Goal: Information Seeking & Learning: Learn about a topic

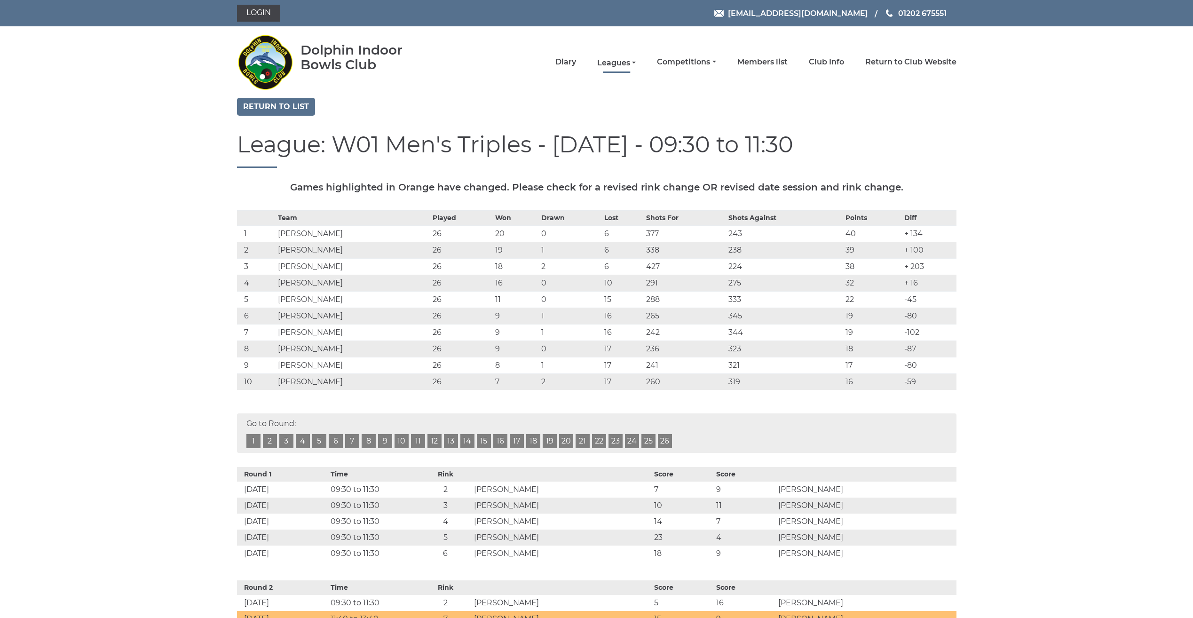
click at [618, 61] on link "Leagues" at bounding box center [616, 63] width 39 height 10
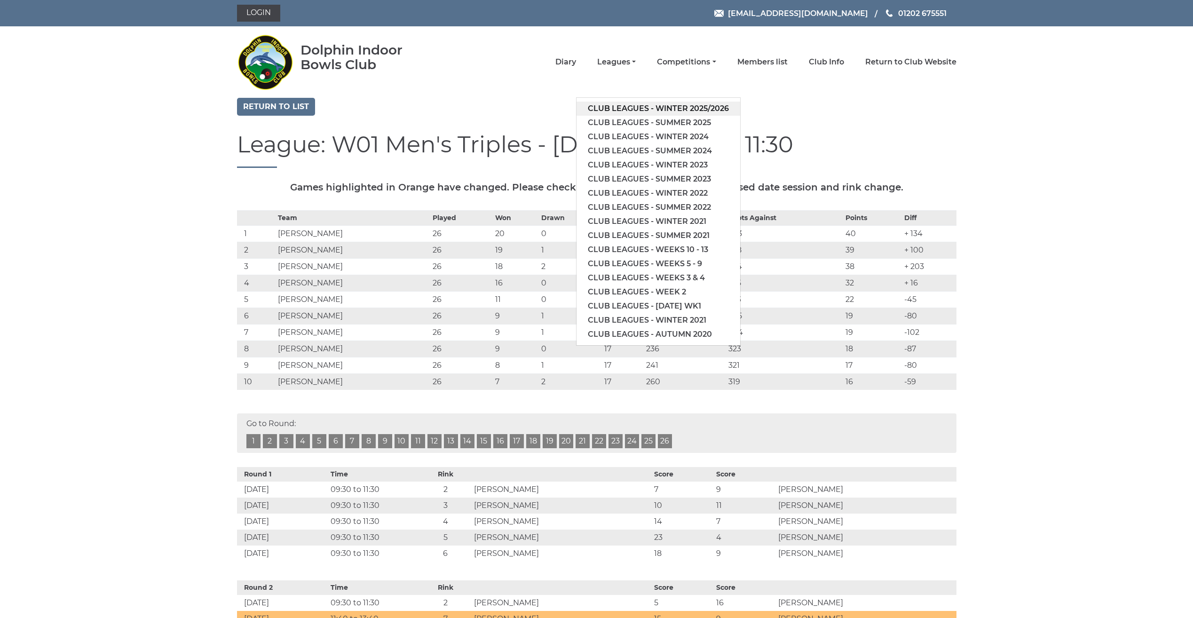
click at [610, 107] on link "Club leagues - Winter 2025/2026" at bounding box center [659, 109] width 164 height 14
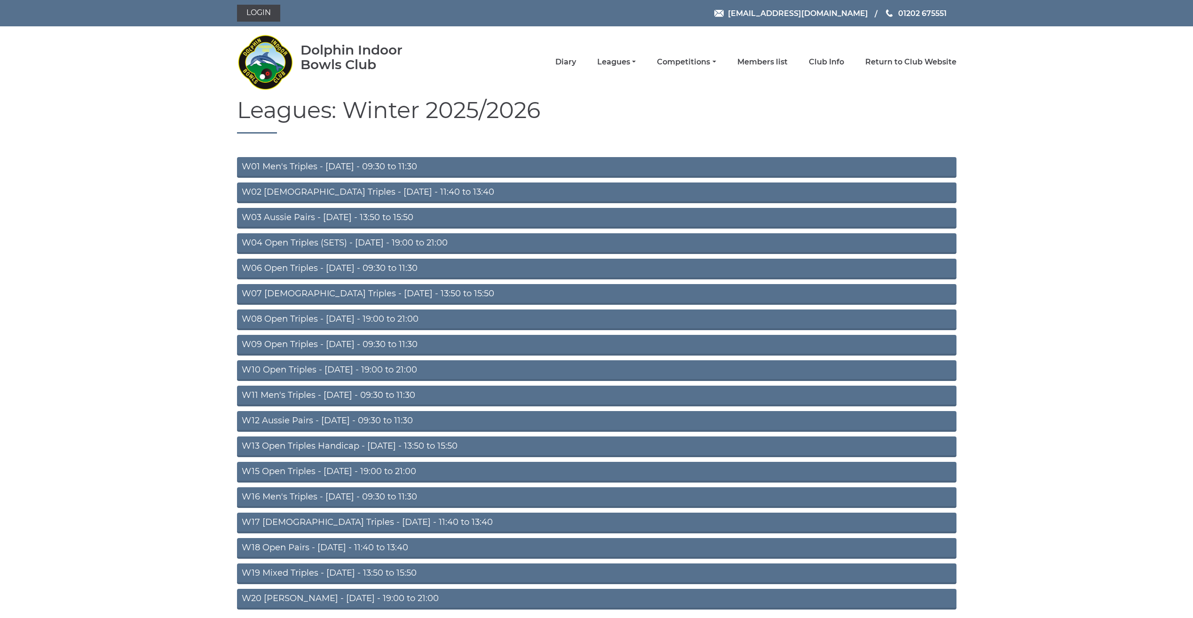
click at [360, 265] on link "W06 Open Triples - [DATE] - 09:30 to 11:30" at bounding box center [597, 269] width 720 height 21
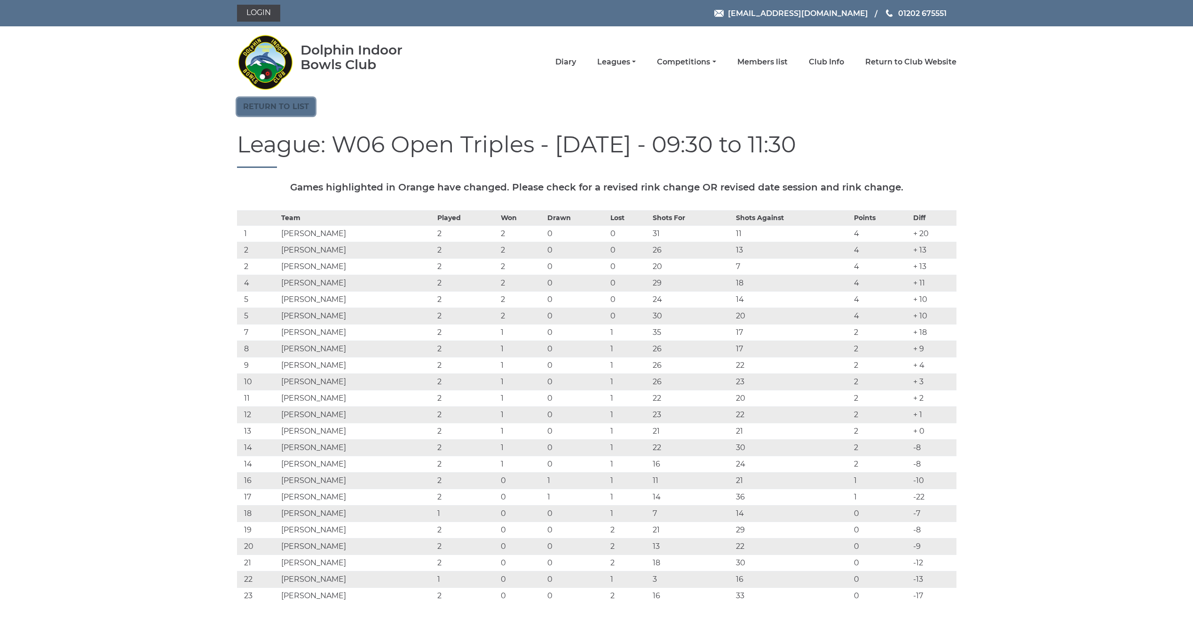
click at [285, 107] on link "Return to list" at bounding box center [276, 107] width 78 height 18
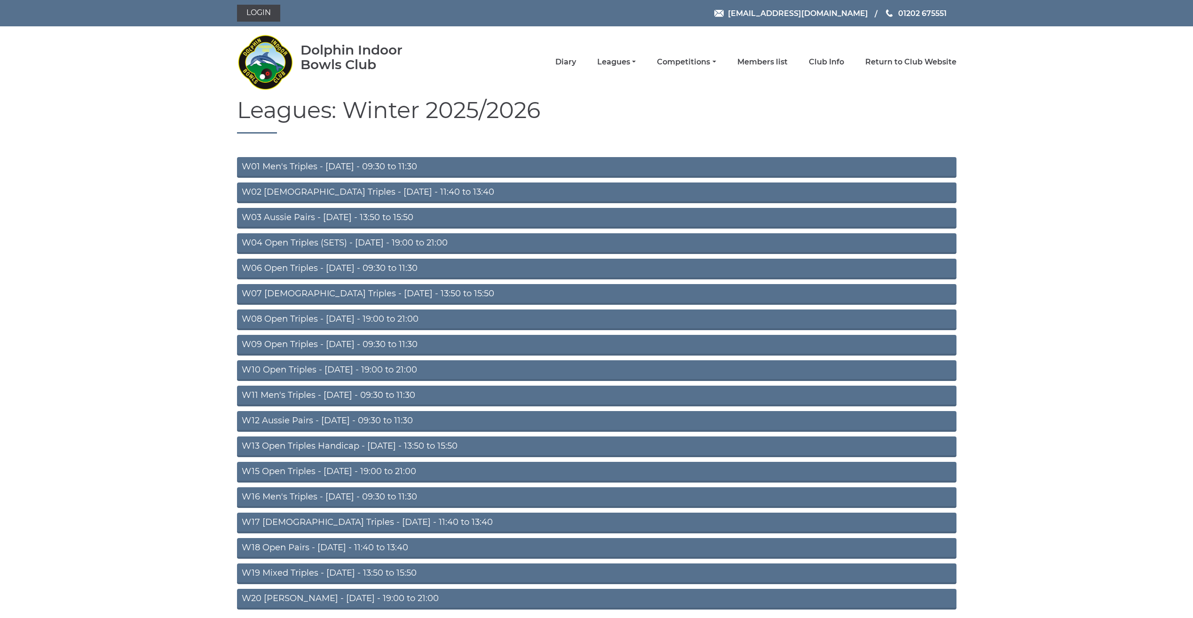
click at [306, 166] on link "W01 Men's Triples - Monday - 09:30 to 11:30" at bounding box center [597, 167] width 720 height 21
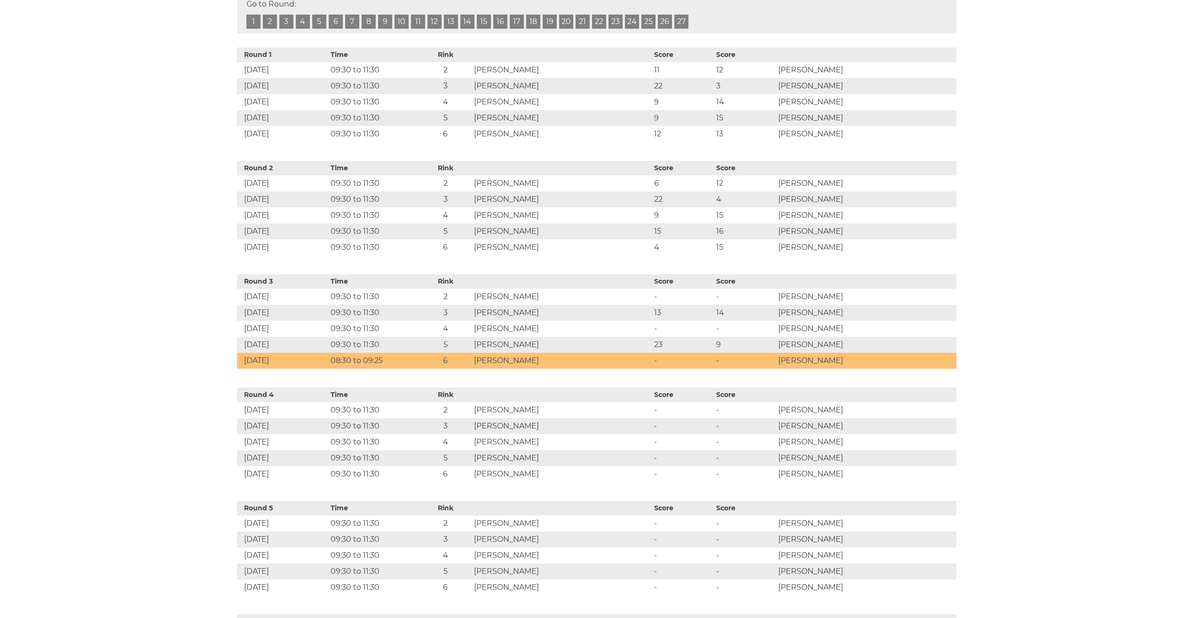
scroll to position [423, 0]
